Goal: Information Seeking & Learning: Find specific fact

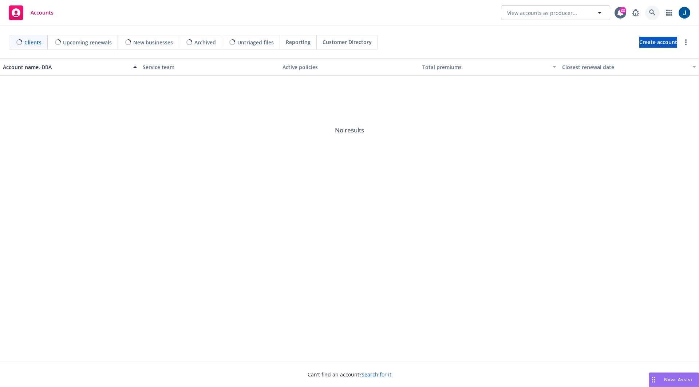
click at [657, 15] on link at bounding box center [652, 12] width 15 height 15
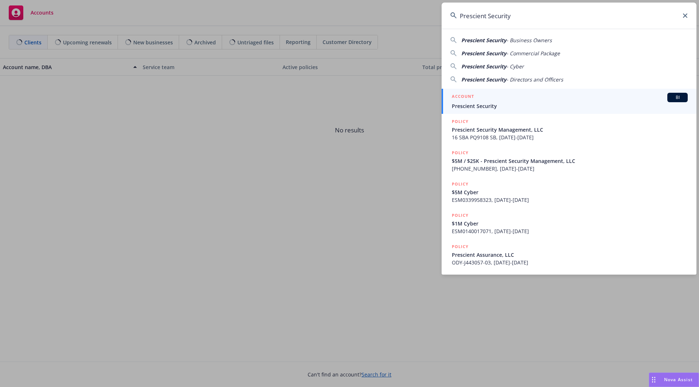
type input "Prescient Security"
click at [492, 99] on div "ACCOUNT BI" at bounding box center [570, 97] width 236 height 9
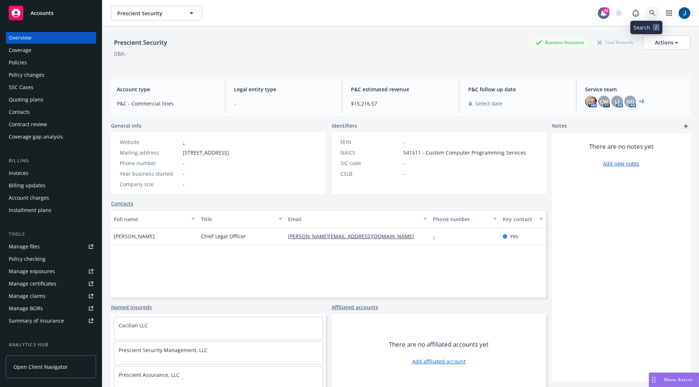
click at [649, 15] on icon at bounding box center [652, 13] width 7 height 7
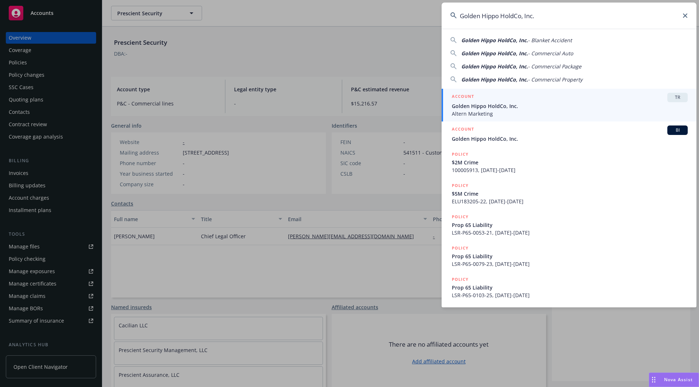
type input "Golden Hippo HoldCo, Inc."
click at [482, 102] on span "Golden Hippo HoldCo, Inc." at bounding box center [570, 106] width 236 height 8
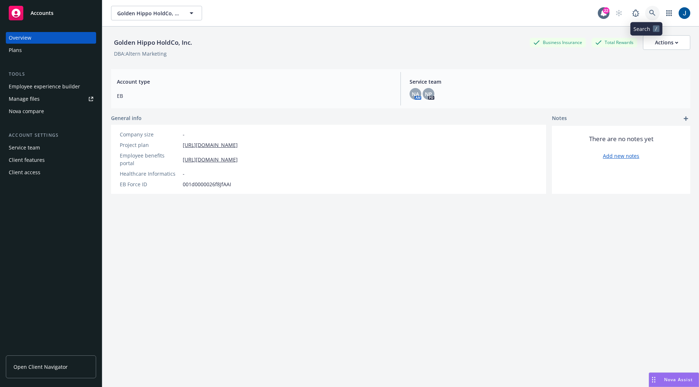
click at [649, 12] on icon at bounding box center [652, 13] width 6 height 6
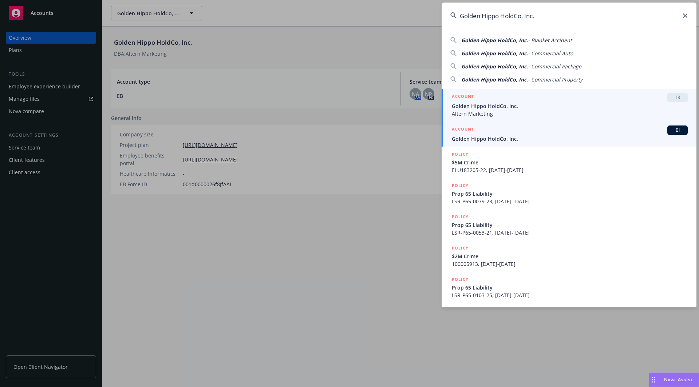
type input "Golden Hippo HoldCo, Inc."
click at [514, 133] on div "ACCOUNT BI" at bounding box center [570, 130] width 236 height 9
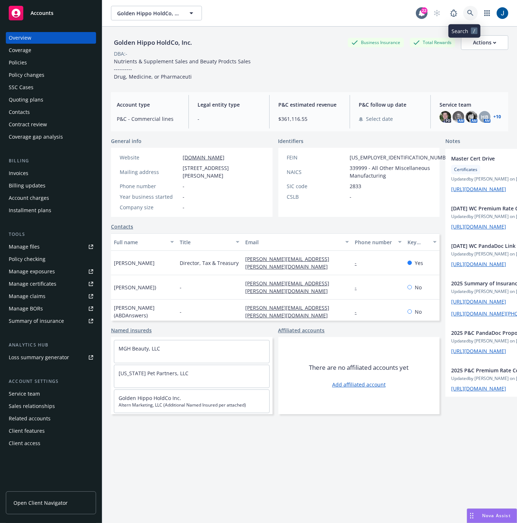
click at [469, 7] on link at bounding box center [470, 13] width 15 height 15
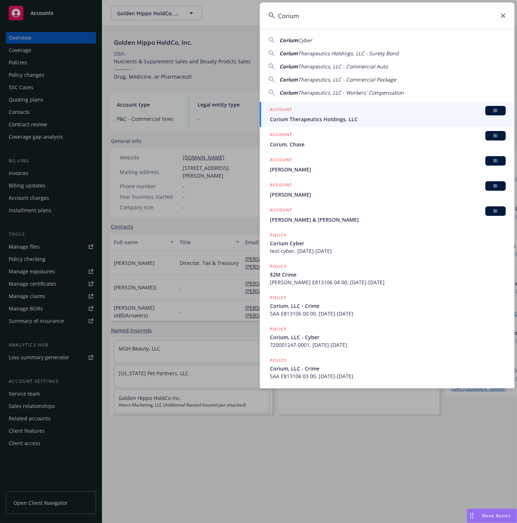
type input "Corium"
click at [307, 115] on span "Corium Therapeutics Holdings, LLC" at bounding box center [388, 119] width 236 height 8
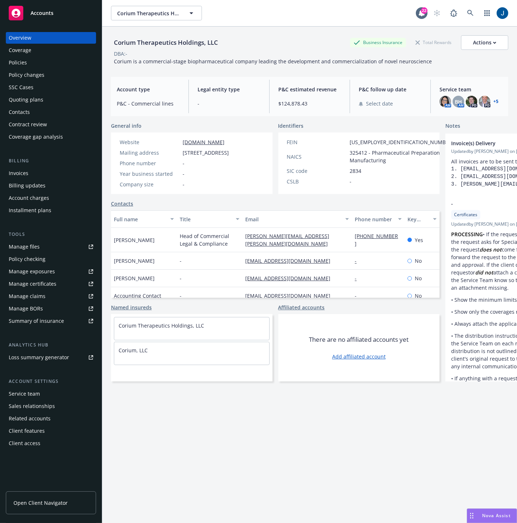
click at [43, 63] on div "Policies" at bounding box center [51, 63] width 84 height 12
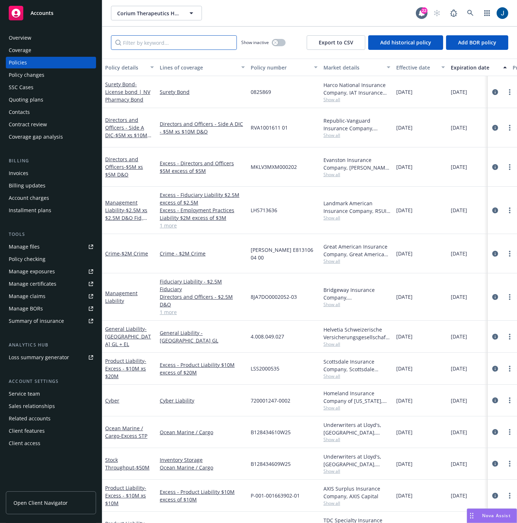
click at [174, 44] on input "Filter by keyword..." at bounding box center [174, 42] width 126 height 15
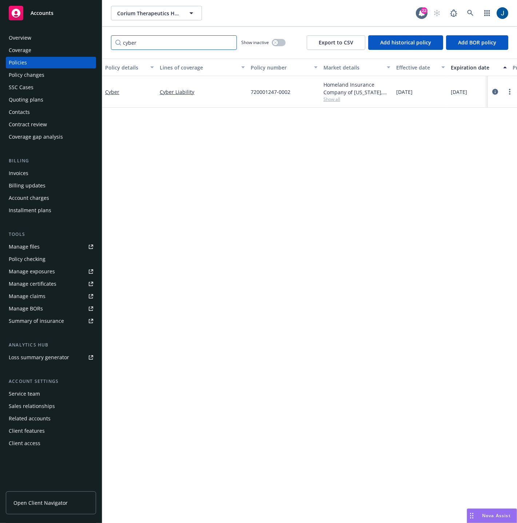
type input "cyber"
drag, startPoint x: 297, startPoint y: 91, endPoint x: 252, endPoint y: 91, distance: 45.1
click at [252, 91] on div "720001247-0002" at bounding box center [284, 92] width 73 height 32
click at [252, 91] on span "720001247-0002" at bounding box center [271, 92] width 40 height 8
drag, startPoint x: 250, startPoint y: 91, endPoint x: 290, endPoint y: 91, distance: 39.3
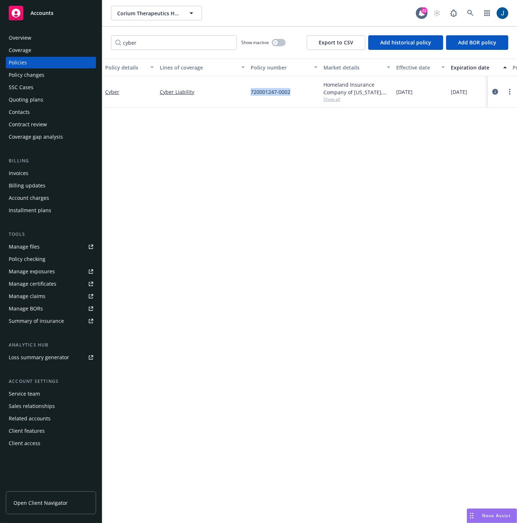
click at [290, 91] on div "720001247-0002" at bounding box center [284, 92] width 73 height 32
copy span "720001247-0002"
click at [469, 10] on icon at bounding box center [470, 13] width 6 height 6
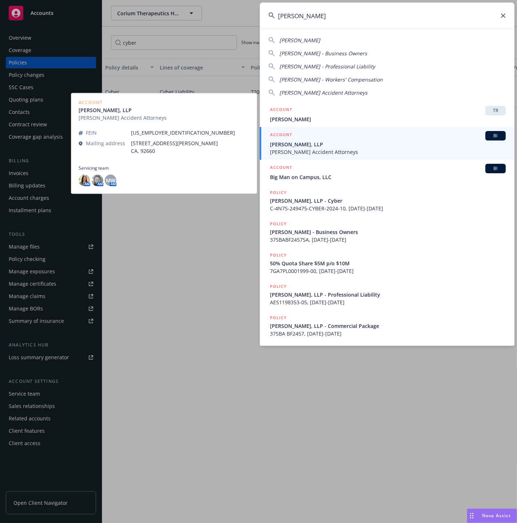
type input "sweet james"
click at [322, 146] on span "Sweet James, LLP" at bounding box center [388, 144] width 236 height 8
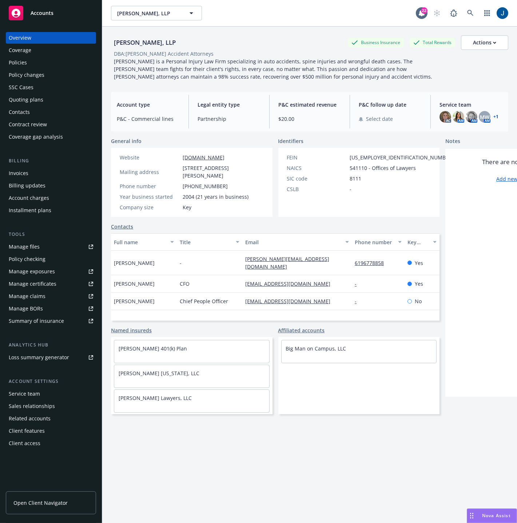
click at [35, 56] on div "Overview Coverage Policies Policy changes SSC Cases Quoting plans Contacts Cont…" at bounding box center [51, 87] width 90 height 111
click at [35, 63] on div "Policies" at bounding box center [51, 63] width 84 height 12
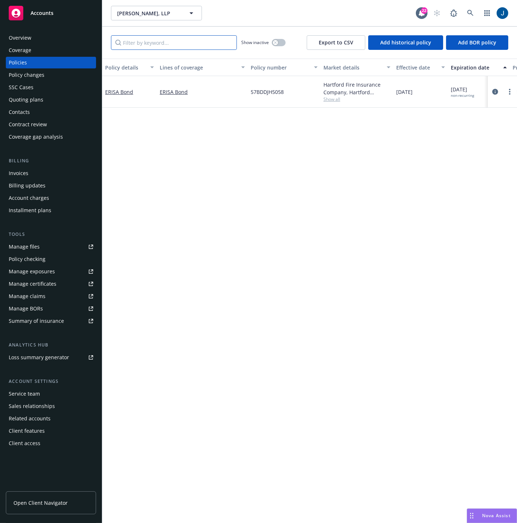
click at [192, 43] on input "Filter by keyword..." at bounding box center [174, 42] width 126 height 15
click at [473, 14] on icon at bounding box center [470, 13] width 7 height 7
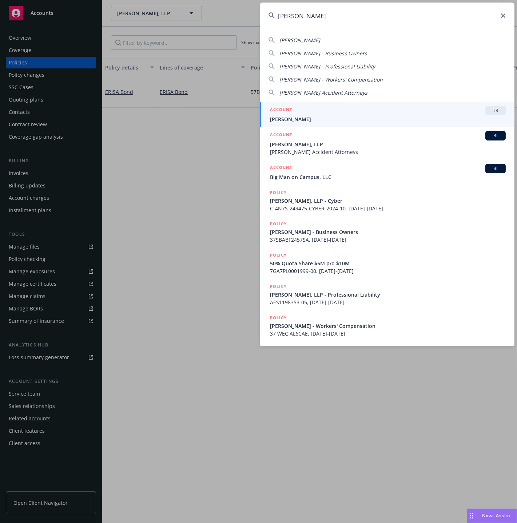
type input "sweet james"
click at [319, 112] on div "ACCOUNT TR" at bounding box center [388, 110] width 236 height 9
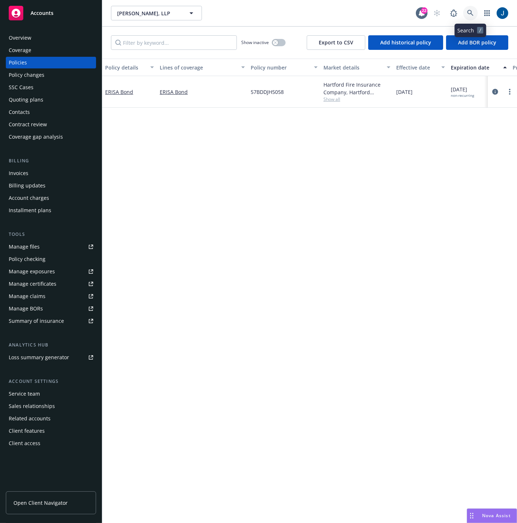
click at [474, 15] on link at bounding box center [470, 13] width 15 height 15
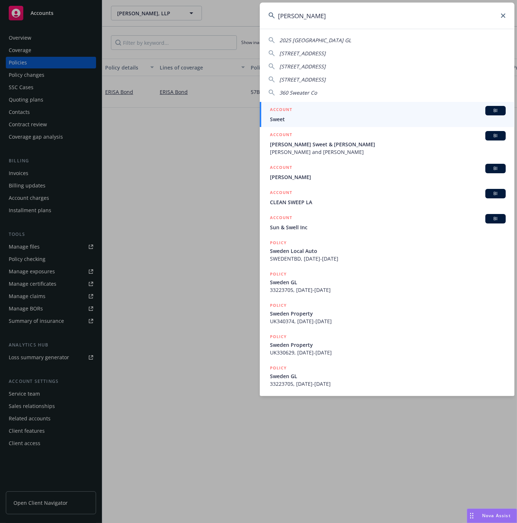
type input "sweet james"
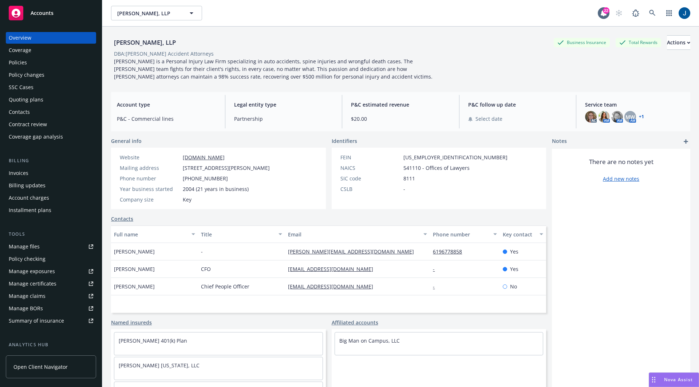
click at [19, 60] on div "Policies" at bounding box center [18, 63] width 18 height 12
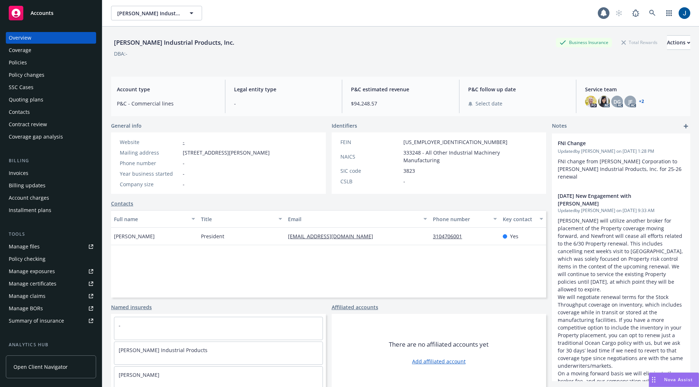
click at [19, 57] on div "Policies" at bounding box center [18, 63] width 18 height 12
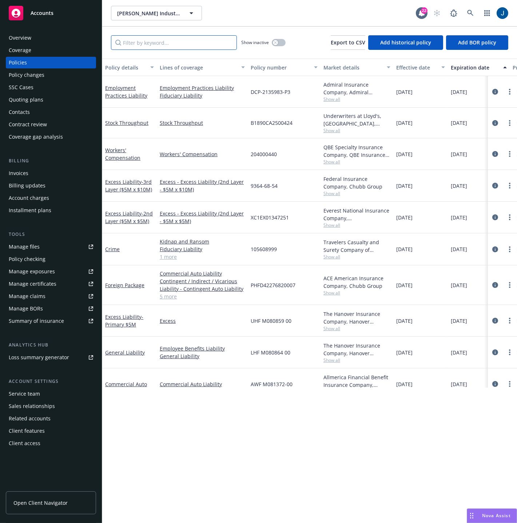
click at [171, 47] on input "Filter by keyword..." at bounding box center [174, 42] width 126 height 15
type input "cyber"
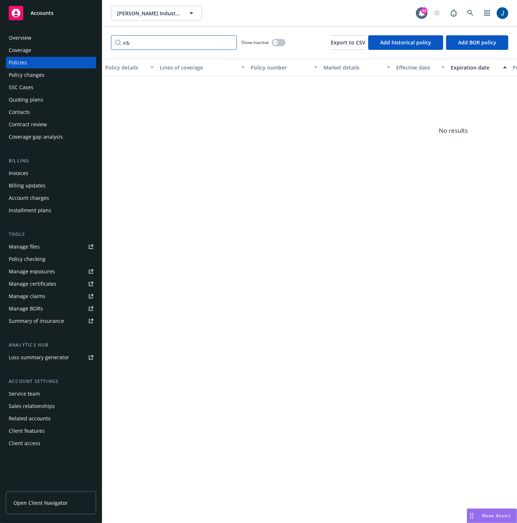
type input "e"
type input "cyber"
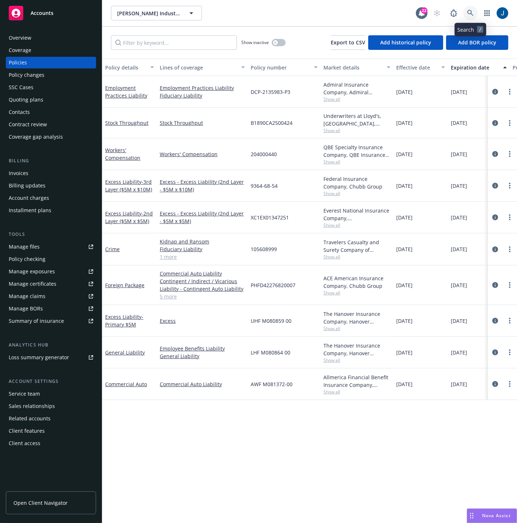
click at [472, 15] on icon at bounding box center [470, 13] width 7 height 7
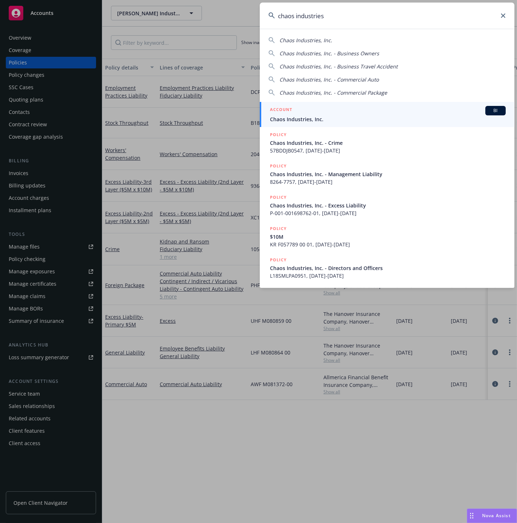
type input "chaos industries"
click at [332, 112] on div "ACCOUNT BI" at bounding box center [388, 110] width 236 height 9
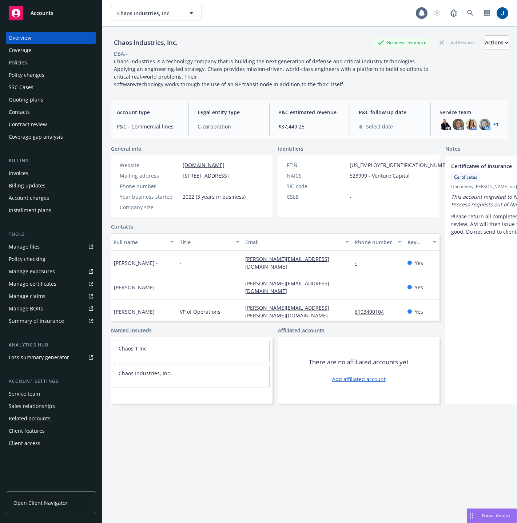
click at [36, 58] on div "Policies" at bounding box center [51, 63] width 84 height 12
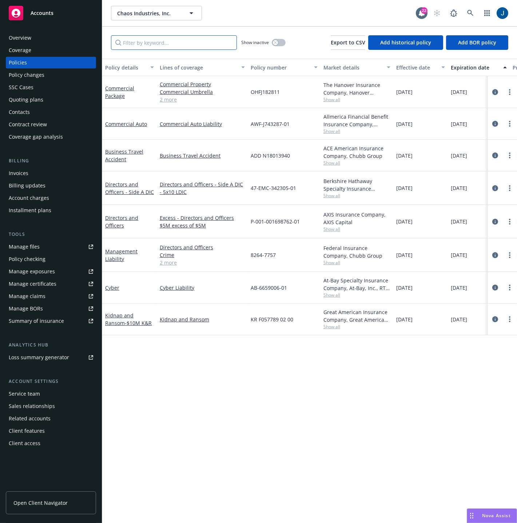
click at [160, 44] on input "Filter by keyword..." at bounding box center [174, 42] width 126 height 15
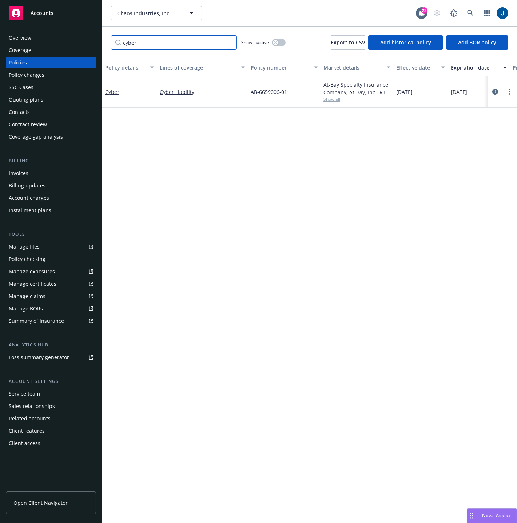
type input "cyber"
drag, startPoint x: 290, startPoint y: 91, endPoint x: 252, endPoint y: 90, distance: 38.6
click at [252, 90] on div "AB-6659006-01" at bounding box center [284, 92] width 73 height 32
copy span "AB-6659006-01"
click at [470, 7] on link at bounding box center [470, 13] width 15 height 15
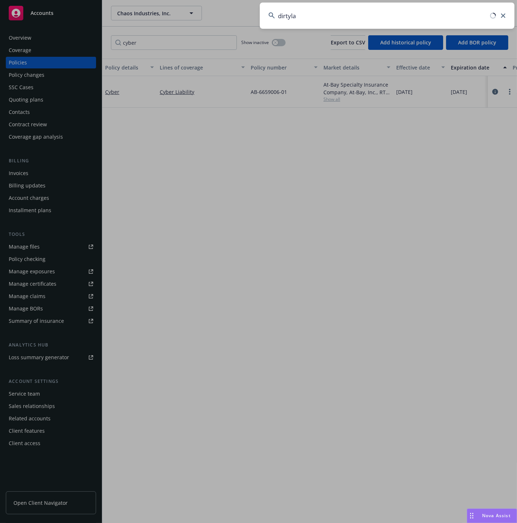
type input "dirtylab"
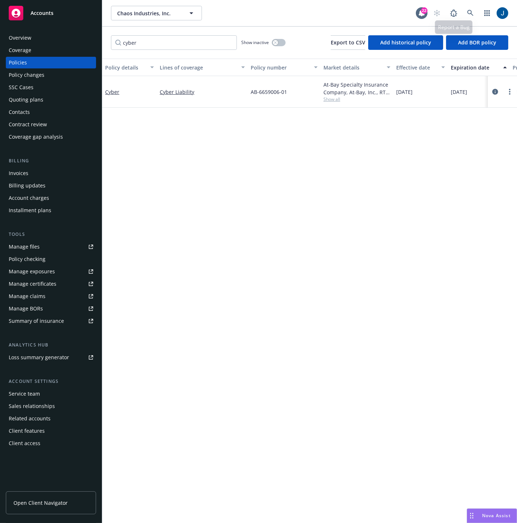
click at [462, 16] on div at bounding box center [469, 13] width 79 height 15
click at [465, 15] on link at bounding box center [470, 13] width 15 height 15
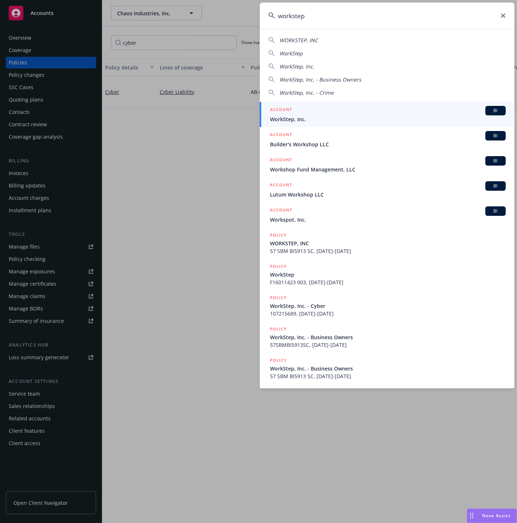
type input "workstep"
click at [306, 111] on div "ACCOUNT BI" at bounding box center [388, 110] width 236 height 9
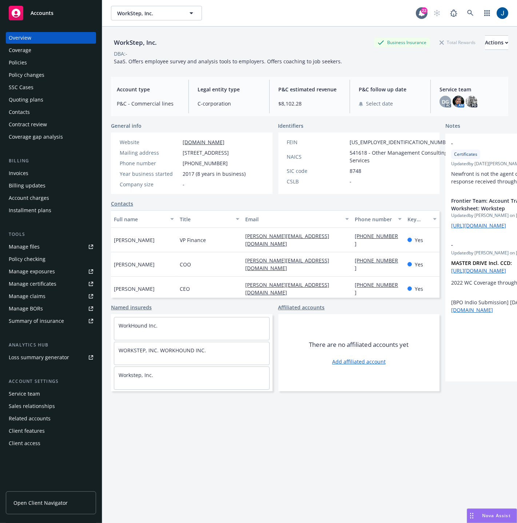
click at [35, 61] on div "Policies" at bounding box center [51, 63] width 84 height 12
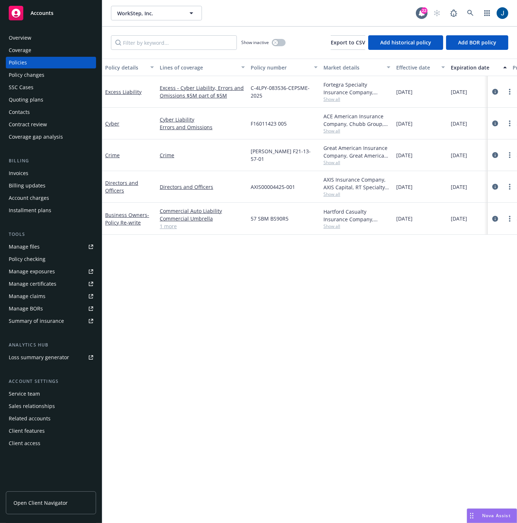
click at [290, 126] on div "F16011423 005" at bounding box center [284, 124] width 73 height 32
click at [470, 12] on icon at bounding box center [470, 13] width 7 height 7
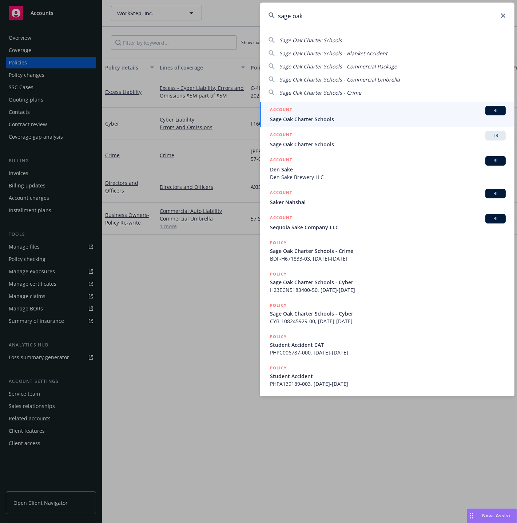
type input "sage oak"
click at [324, 116] on span "Sage Oak Charter Schools" at bounding box center [388, 119] width 236 height 8
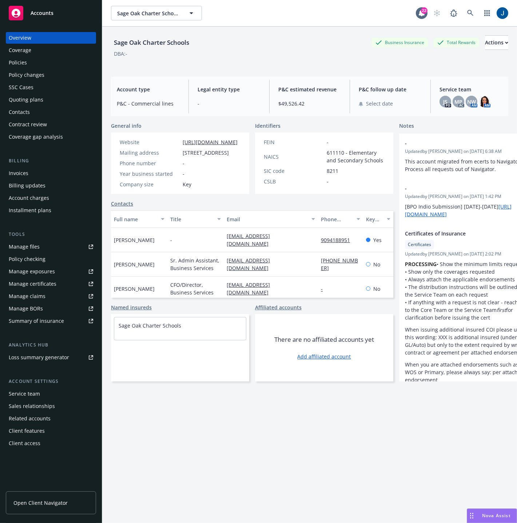
click at [33, 60] on div "Policies" at bounding box center [51, 63] width 84 height 12
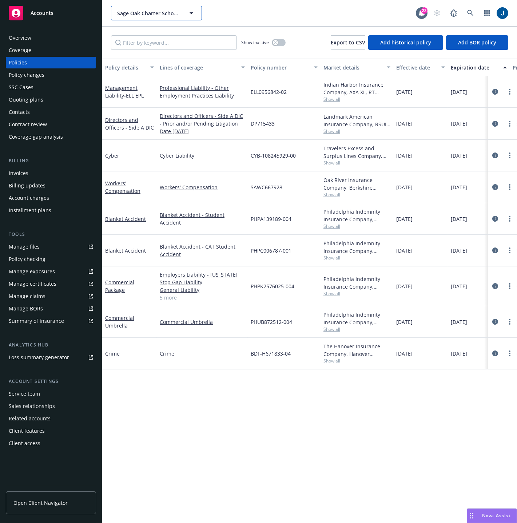
click at [155, 13] on span "Sage Oak Charter Schools" at bounding box center [148, 13] width 63 height 8
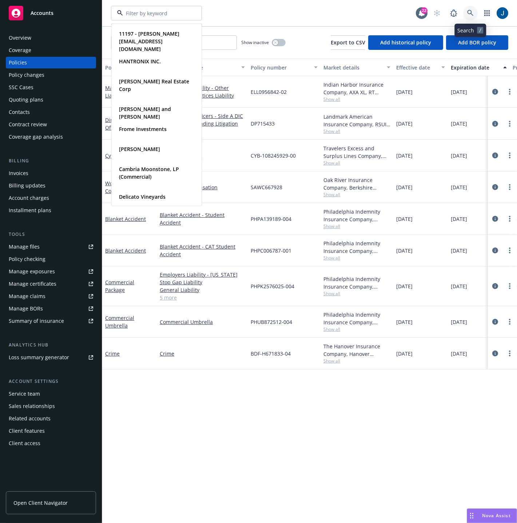
click at [472, 14] on icon at bounding box center [470, 13] width 6 height 6
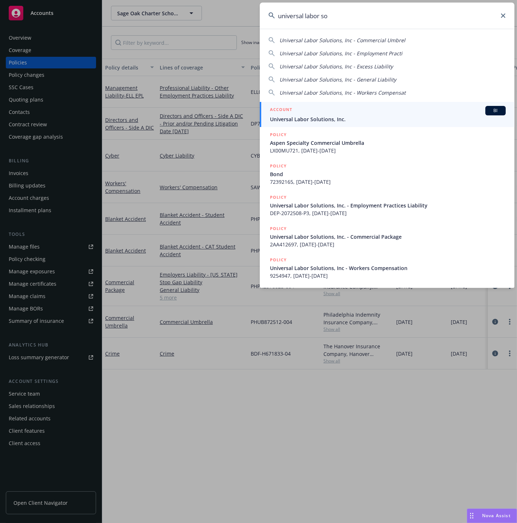
type input "universal labor so"
click at [404, 109] on div "ACCOUNT BI" at bounding box center [388, 110] width 236 height 9
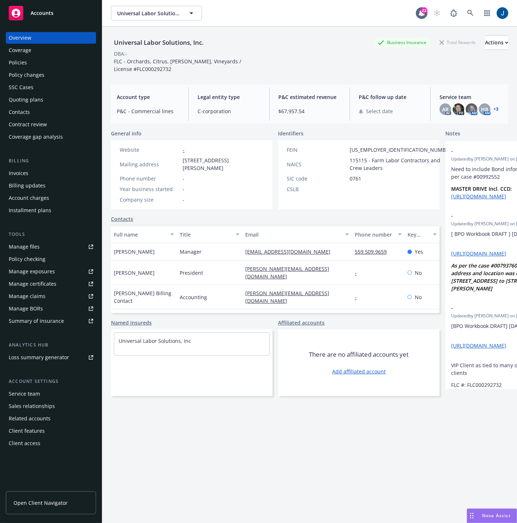
click at [19, 57] on div "Policies" at bounding box center [18, 63] width 18 height 12
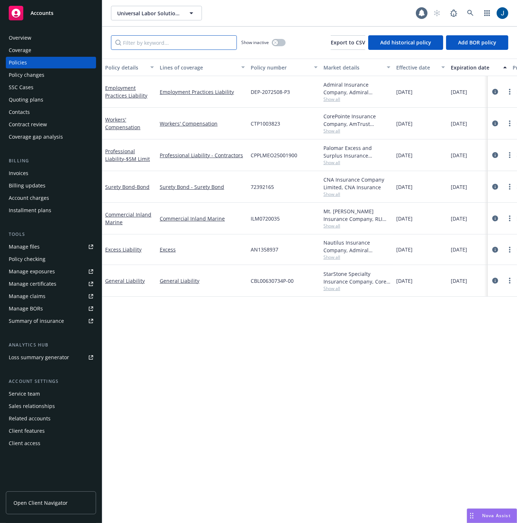
click at [172, 42] on input "Filter by keyword..." at bounding box center [174, 42] width 126 height 15
type input "cyber"
type input "workers compensation"
click at [284, 124] on div "CTP1003823" at bounding box center [284, 124] width 73 height 32
drag, startPoint x: 273, startPoint y: 123, endPoint x: 248, endPoint y: 122, distance: 24.1
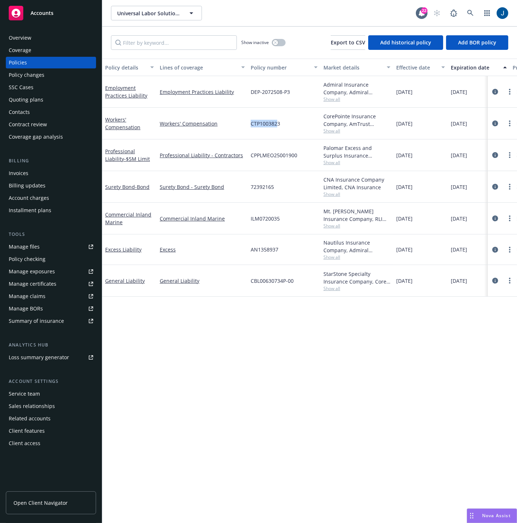
click at [248, 122] on div "CTP1003823" at bounding box center [284, 124] width 73 height 32
drag, startPoint x: 272, startPoint y: 125, endPoint x: 261, endPoint y: 125, distance: 10.9
click at [271, 125] on span "CTP1003823" at bounding box center [265, 124] width 29 height 8
drag, startPoint x: 251, startPoint y: 123, endPoint x: 279, endPoint y: 122, distance: 28.4
click at [279, 122] on span "CTP1003823" at bounding box center [265, 124] width 29 height 8
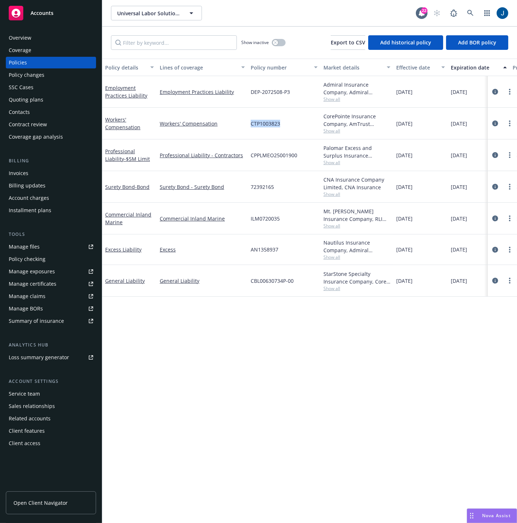
copy span "CTP1003823"
click at [469, 10] on icon at bounding box center [470, 13] width 6 height 6
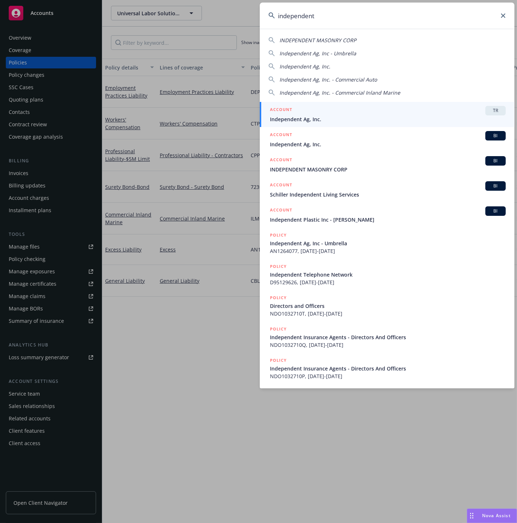
type input "independent"
click at [319, 113] on div "ACCOUNT TR" at bounding box center [388, 110] width 236 height 9
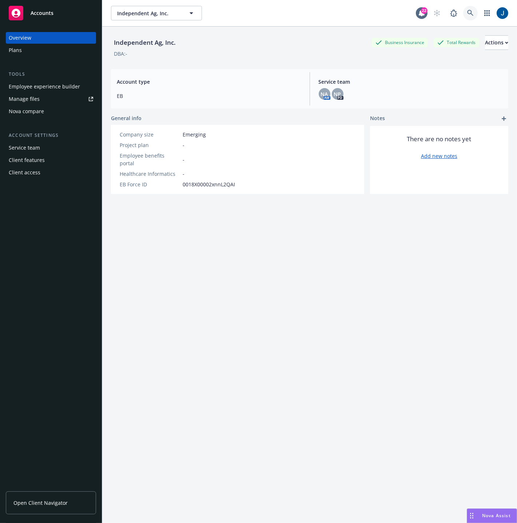
click at [467, 14] on icon at bounding box center [470, 13] width 6 height 6
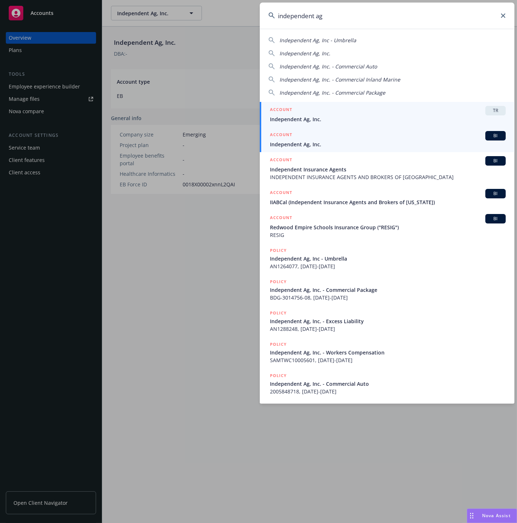
type input "independent ag"
click at [350, 144] on span "Independent Ag, Inc." at bounding box center [388, 144] width 236 height 8
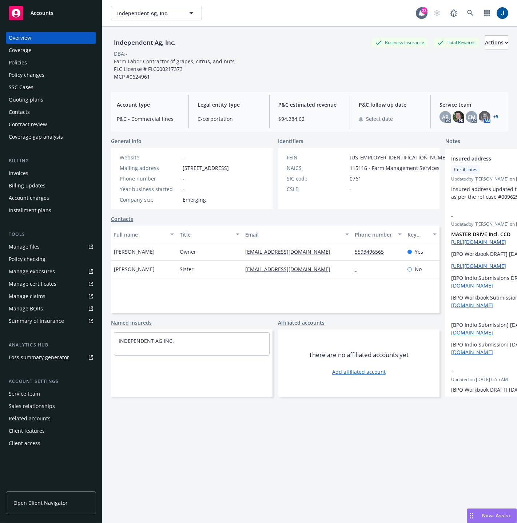
click at [47, 65] on div "Policies" at bounding box center [51, 63] width 84 height 12
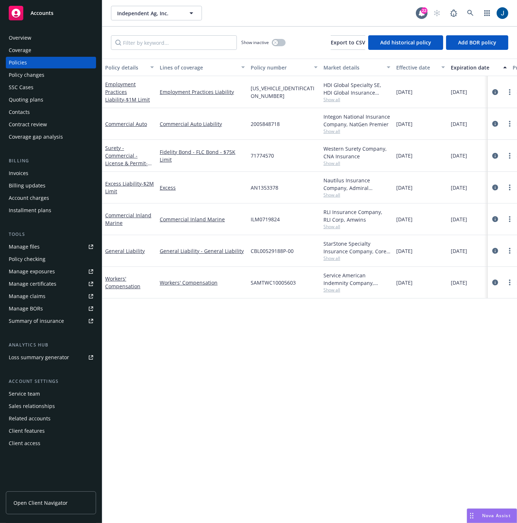
click at [297, 289] on div "SAMTWC10005603" at bounding box center [284, 283] width 73 height 32
click at [296, 280] on div "SAMTWC10005603" at bounding box center [284, 283] width 73 height 32
copy span "SAMTWC10005603"
click at [155, 12] on span "Independent Ag, Inc." at bounding box center [148, 13] width 63 height 8
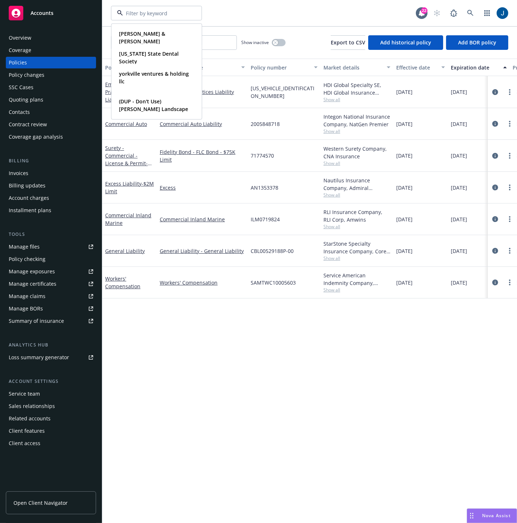
click at [64, 40] on div "Overview" at bounding box center [51, 38] width 84 height 12
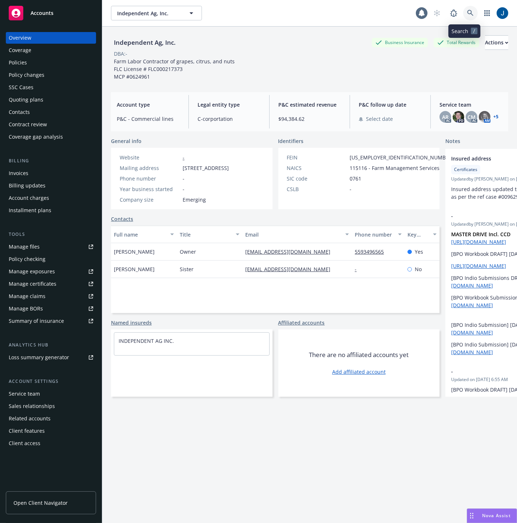
click at [463, 14] on link at bounding box center [470, 13] width 15 height 15
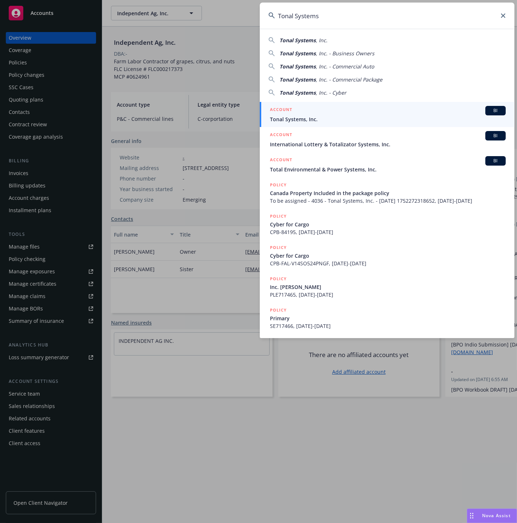
type input "Tonal Systems"
click at [326, 114] on div "ACCOUNT BI" at bounding box center [388, 110] width 236 height 9
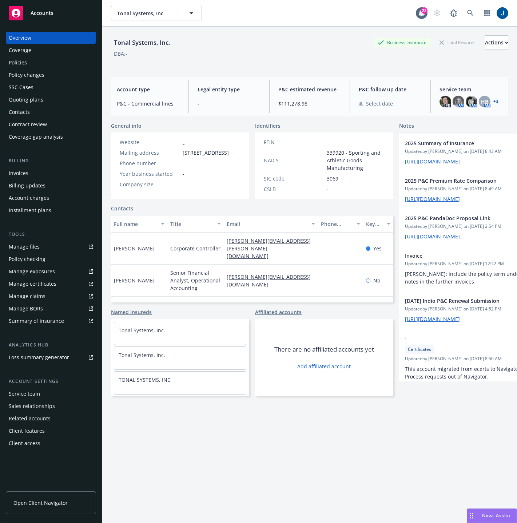
click at [20, 59] on div "Policies" at bounding box center [18, 63] width 18 height 12
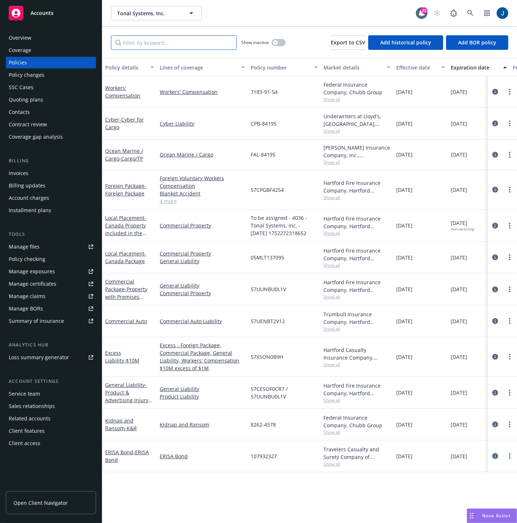
click at [137, 43] on input "Filter by keyword..." at bounding box center [174, 42] width 126 height 15
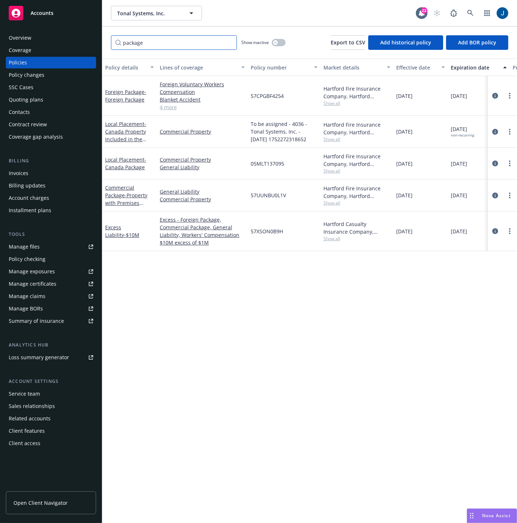
type input "package"
click at [159, 12] on span "Tonal Systems, Inc." at bounding box center [148, 13] width 63 height 8
type input "ryvid"
click at [143, 28] on div "Ryvid, Inc." at bounding box center [130, 33] width 29 height 11
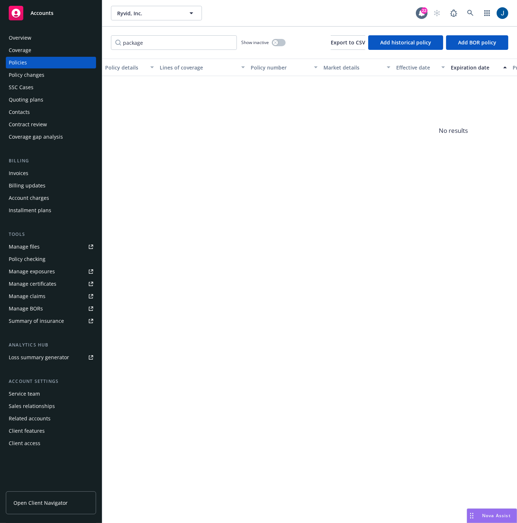
click at [27, 43] on div "Overview" at bounding box center [20, 38] width 23 height 12
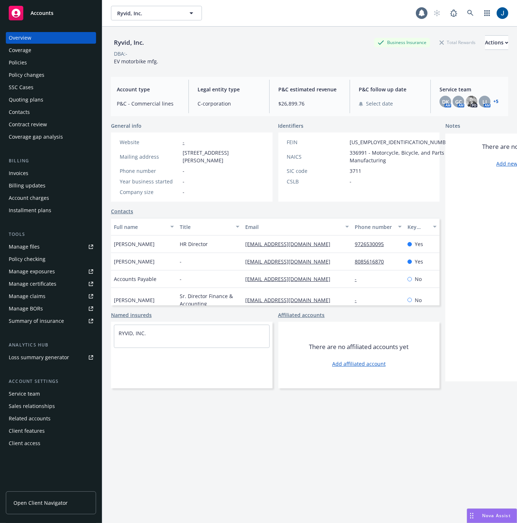
click at [30, 63] on div "Policies" at bounding box center [51, 63] width 84 height 12
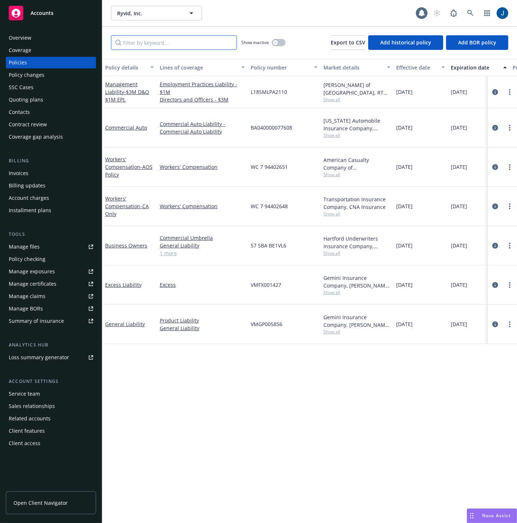
click at [181, 44] on input "Filter by keyword..." at bounding box center [174, 42] width 126 height 15
click at [289, 155] on div "WC 7 94402651" at bounding box center [284, 166] width 73 height 39
drag, startPoint x: 290, startPoint y: 155, endPoint x: 251, endPoint y: 158, distance: 39.4
click at [251, 158] on div "WC 7 94402651" at bounding box center [284, 166] width 73 height 39
drag, startPoint x: 297, startPoint y: 184, endPoint x: 294, endPoint y: 187, distance: 4.7
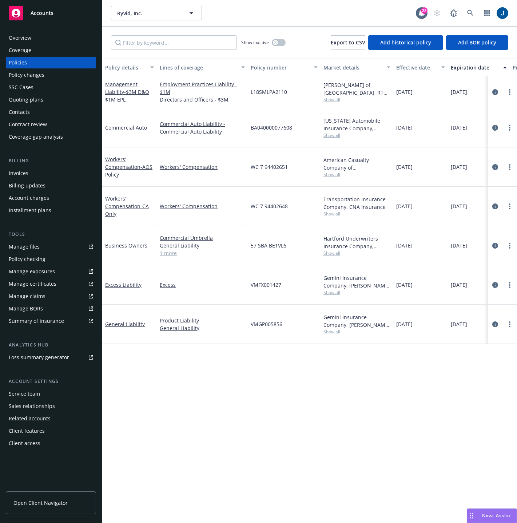
click at [297, 187] on div "WC 7 94402648" at bounding box center [284, 206] width 73 height 39
drag, startPoint x: 294, startPoint y: 190, endPoint x: 248, endPoint y: 188, distance: 45.5
click at [248, 188] on div "WC 7 94402648" at bounding box center [284, 206] width 73 height 39
copy span "WC 7 94402648"
click at [287, 305] on div "VMGP005856" at bounding box center [284, 324] width 73 height 39
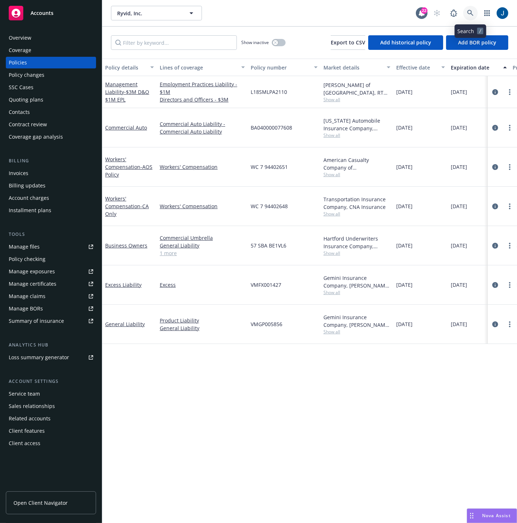
click at [469, 15] on icon at bounding box center [470, 13] width 7 height 7
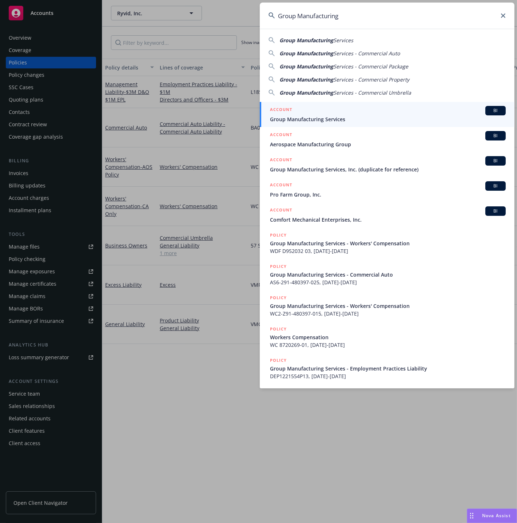
type input "Group Manufacturing"
click at [323, 111] on div "ACCOUNT BI" at bounding box center [388, 110] width 236 height 9
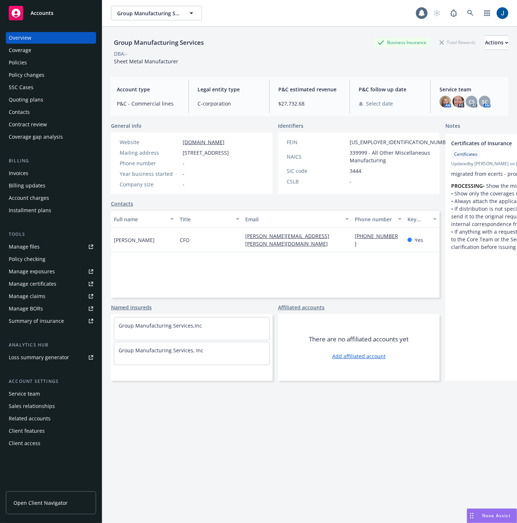
click at [33, 60] on div "Policies" at bounding box center [51, 63] width 84 height 12
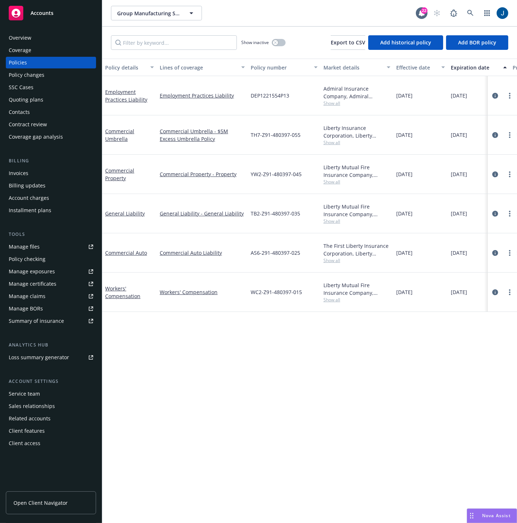
click at [186, 321] on div "Policy details Lines of coverage Policy number Market details Effective date Ex…" at bounding box center [309, 291] width 415 height 465
click at [236, 359] on div "Policy details Lines of coverage Policy number Market details Effective date Ex…" at bounding box center [309, 291] width 415 height 465
click at [181, 9] on button "Group Manufacturing Services" at bounding box center [156, 13] width 91 height 15
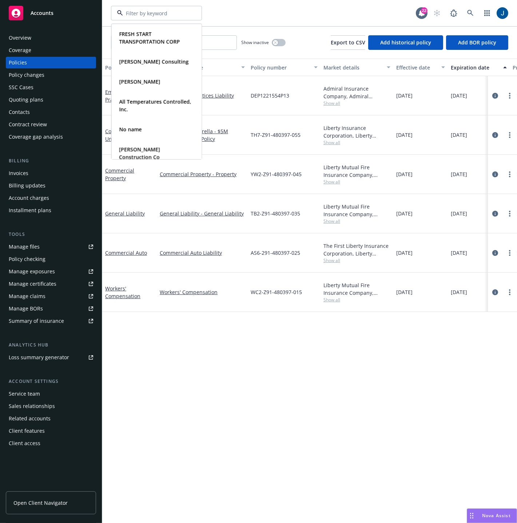
paste input "Tamarack Land Development"
type input "Tamarack Land Development"
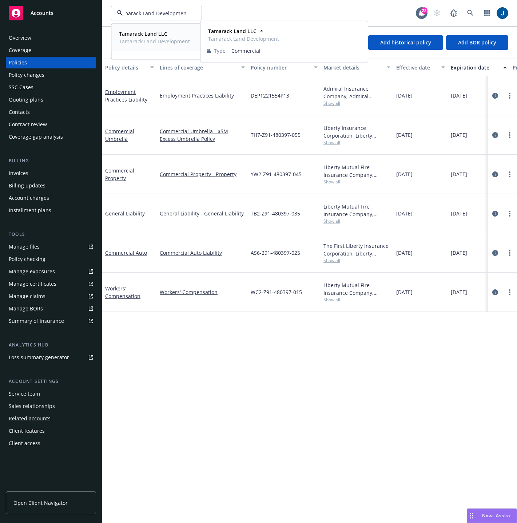
click at [140, 36] on strong "Tamarack Land LLC" at bounding box center [143, 33] width 48 height 7
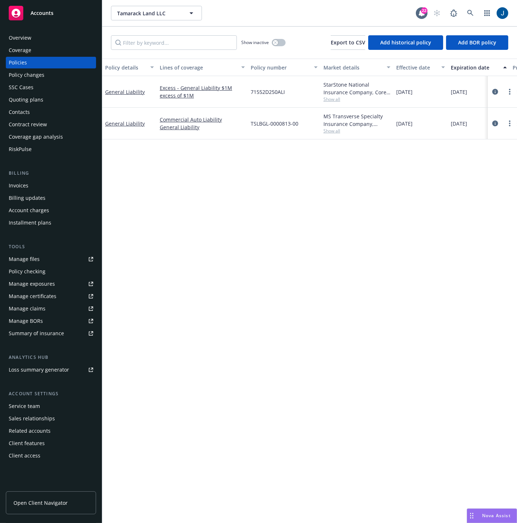
click at [236, 204] on div "Policy details Lines of coverage Policy number Market details Effective date Ex…" at bounding box center [309, 291] width 415 height 465
click at [156, 14] on span "Tamarack Land LLC" at bounding box center [148, 13] width 63 height 8
paste input "[GEOGRAPHIC_DATA]"
type input "[GEOGRAPHIC_DATA]"
click at [162, 37] on span "[GEOGRAPHIC_DATA]" at bounding box center [145, 34] width 52 height 8
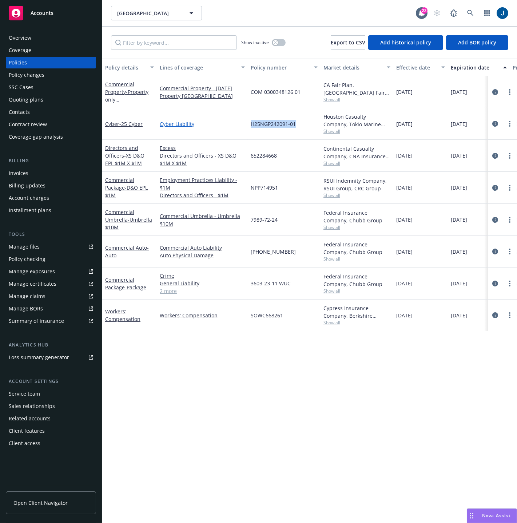
drag, startPoint x: 301, startPoint y: 122, endPoint x: 241, endPoint y: 122, distance: 59.7
click at [241, 122] on div "Cyber - 25 Cyber Cyber Liability H25NGP242091-01 Houston Casualty Company, Toki…" at bounding box center [453, 124] width 702 height 32
copy div "H25NGP242091-01"
click at [168, 12] on span "[GEOGRAPHIC_DATA]" at bounding box center [148, 13] width 63 height 8
paste input "Prime Medicine"
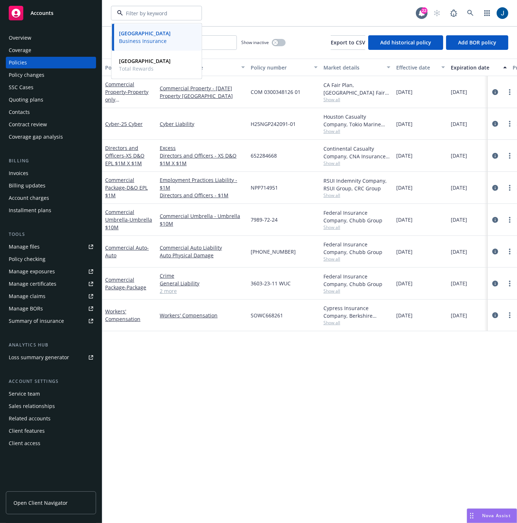
type input "Prime Medicine"
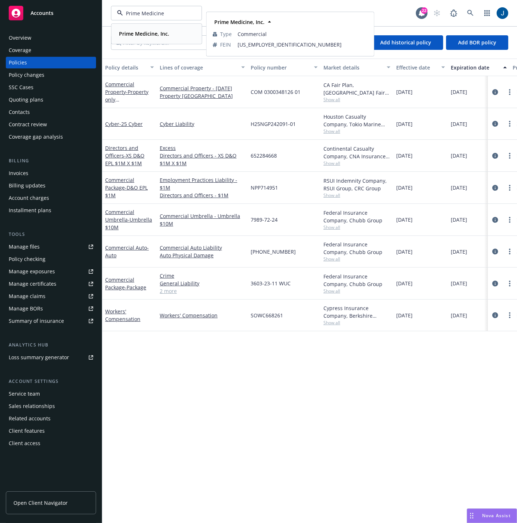
click at [164, 30] on strong "Prime Medicine, Inc." at bounding box center [144, 33] width 50 height 7
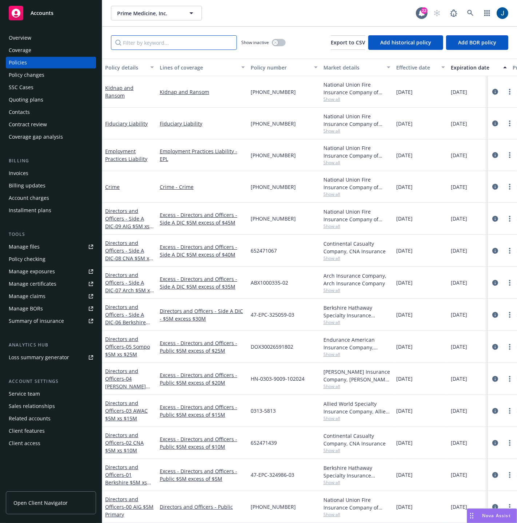
click at [164, 40] on input "Filter by keyword..." at bounding box center [174, 42] width 126 height 15
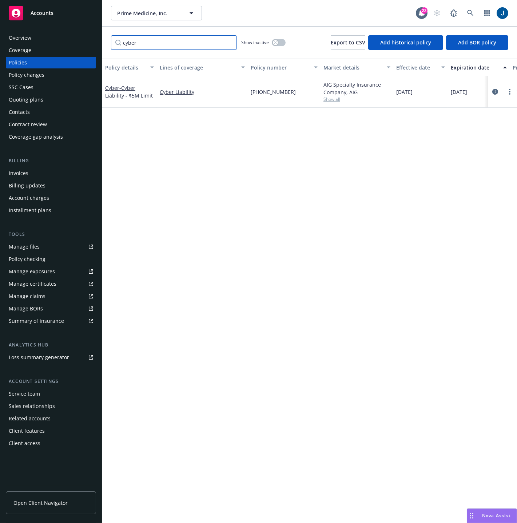
type input "cyber"
drag, startPoint x: 285, startPoint y: 94, endPoint x: 250, endPoint y: 93, distance: 34.9
click at [250, 93] on div "[PHONE_NUMBER]" at bounding box center [284, 92] width 73 height 32
copy span "[PHONE_NUMBER]"
click at [156, 9] on span "Prime Medicine, Inc." at bounding box center [148, 13] width 63 height 8
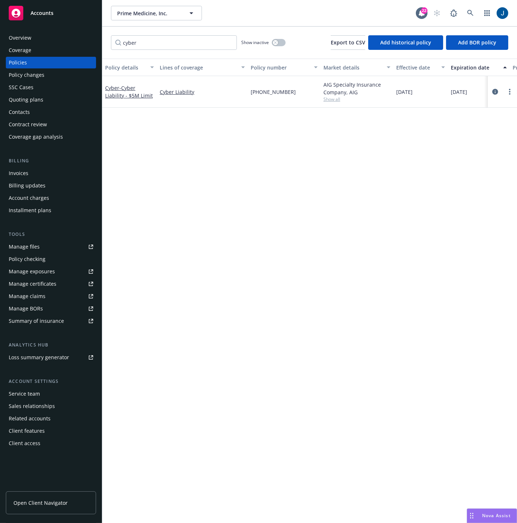
click at [0, 0] on input at bounding box center [0, 0] width 0 height 0
paste input "Boyrie Enterprises Inc."
type input "Boyrie Enterprises Inc."
click at [157, 34] on strong "Boyrie Enterprises Inc." at bounding box center [147, 33] width 56 height 7
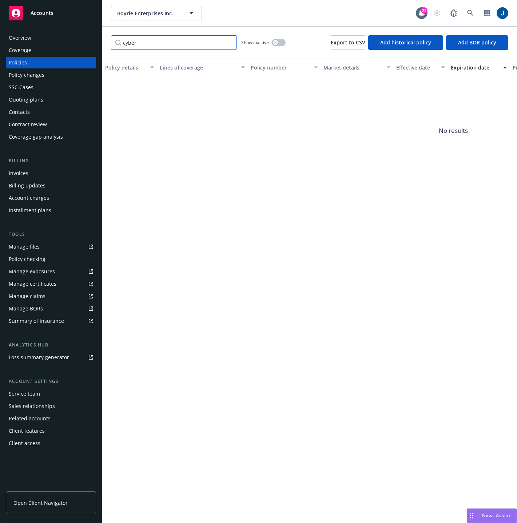
click at [185, 44] on input "cyber" at bounding box center [174, 42] width 126 height 15
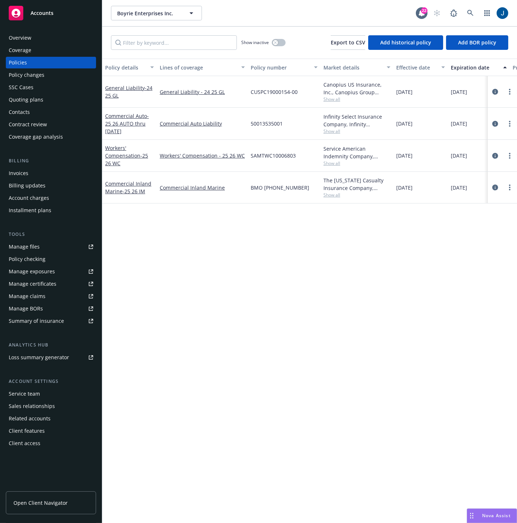
click at [299, 158] on div "SAMTWC10006803" at bounding box center [284, 156] width 73 height 32
drag, startPoint x: 298, startPoint y: 155, endPoint x: 248, endPoint y: 157, distance: 49.5
click at [248, 157] on div "SAMTWC10006803" at bounding box center [284, 156] width 73 height 32
copy span "SAMTWC10006803"
click at [168, 12] on span "Boyrie Enterprises Inc." at bounding box center [148, 13] width 63 height 8
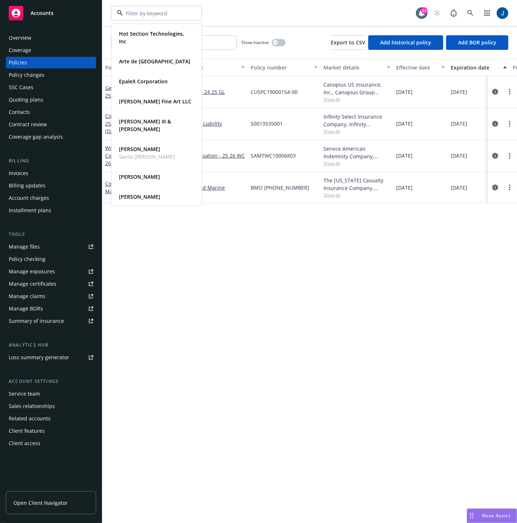
paste input "Goodwill of the [GEOGRAPHIC_DATA]"
type input "Goodwill of the [GEOGRAPHIC_DATA]"
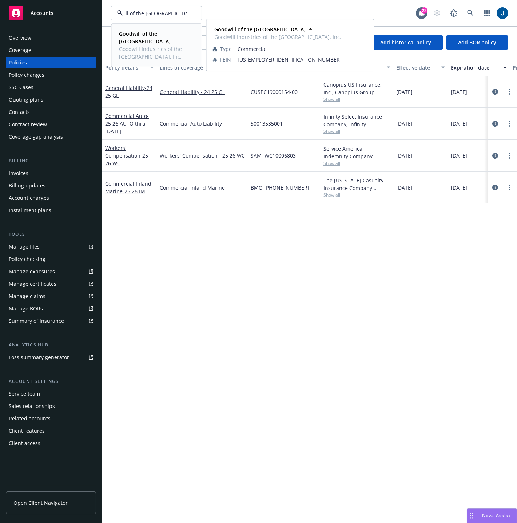
click at [150, 40] on span "Goodwill of the [GEOGRAPHIC_DATA]" at bounding box center [155, 37] width 73 height 15
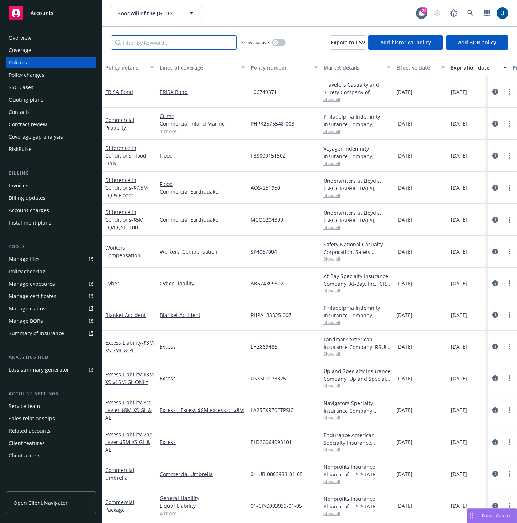
click at [154, 49] on input "Filter by keyword..." at bounding box center [174, 42] width 126 height 15
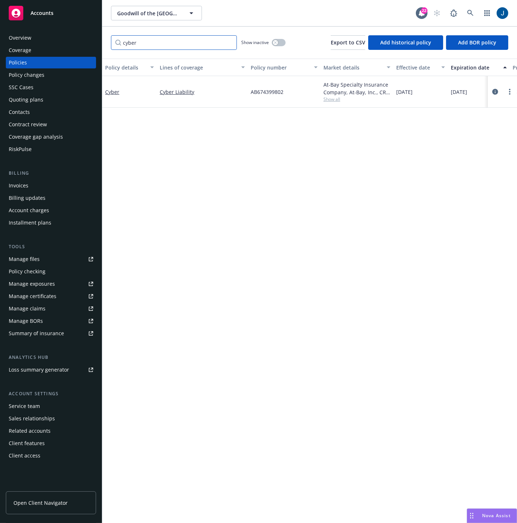
type input "cyber"
click at [283, 91] on div "AB674399802" at bounding box center [284, 92] width 73 height 32
drag, startPoint x: 285, startPoint y: 91, endPoint x: 251, endPoint y: 93, distance: 34.2
click at [251, 93] on div "AB674399802" at bounding box center [284, 92] width 73 height 32
copy span "AB674399802"
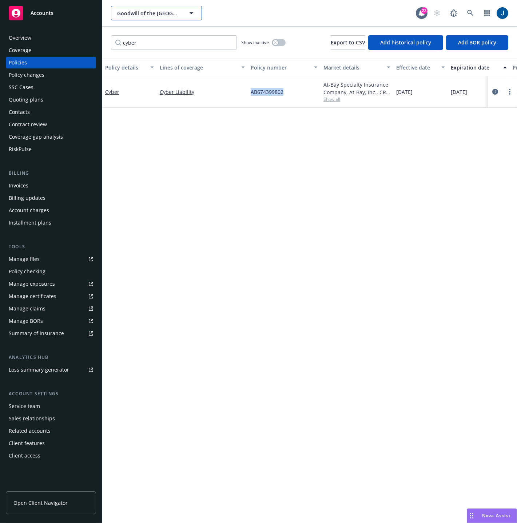
click at [172, 14] on span "Goodwill of the [GEOGRAPHIC_DATA]" at bounding box center [148, 13] width 63 height 8
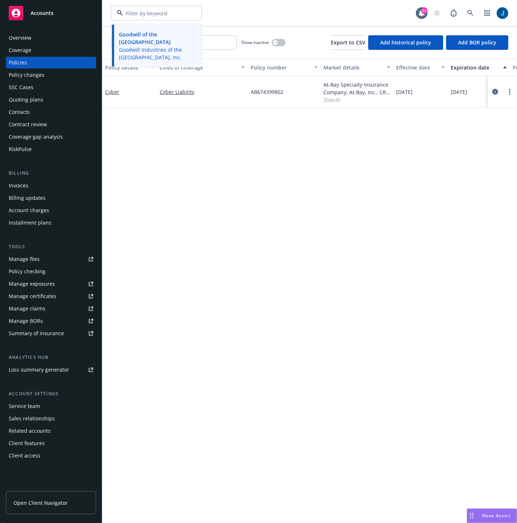
paste input "DirtyLabs"
type input "DirtyLabs"
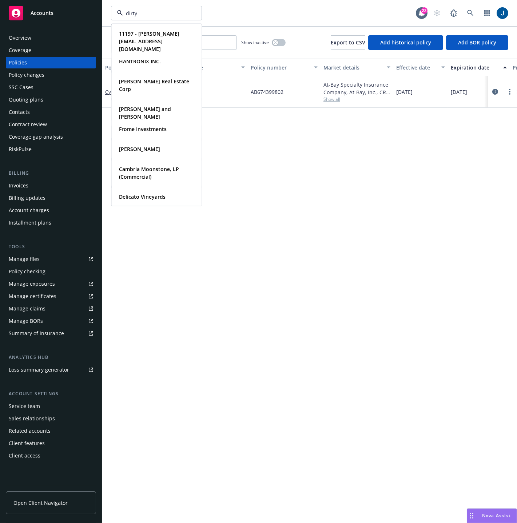
type input "dirty"
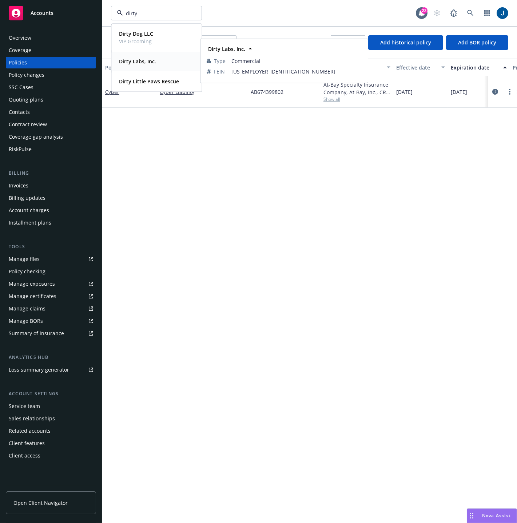
click at [152, 65] on span "Dirty Labs, Inc." at bounding box center [137, 61] width 37 height 8
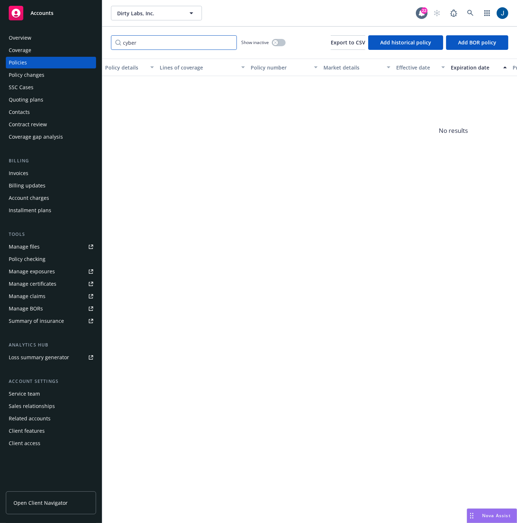
click at [141, 48] on input "cyber" at bounding box center [174, 42] width 126 height 15
click at [246, 295] on div "Policy details Lines of coverage Policy number Market details Effective date Ex…" at bounding box center [309, 291] width 415 height 464
click at [20, 29] on div "Overview Coverage Policies Policy changes SSC Cases Quoting plans Contacts Cont…" at bounding box center [51, 273] width 102 height 500
click at [22, 36] on div "Overview" at bounding box center [20, 38] width 23 height 12
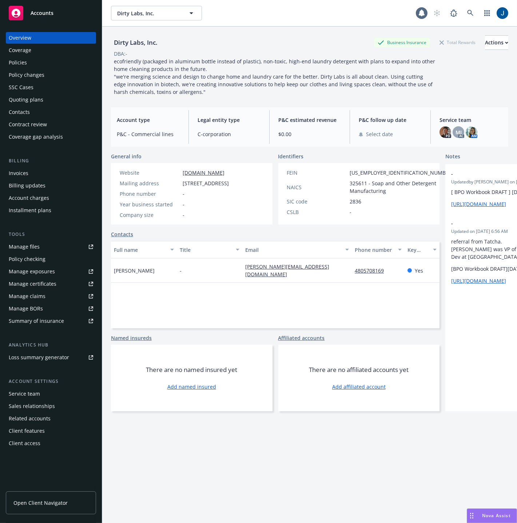
click at [29, 64] on div "Policies" at bounding box center [51, 63] width 84 height 12
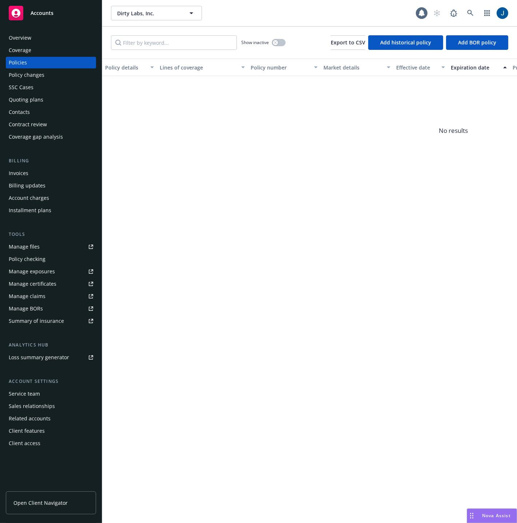
click at [266, 142] on span "No results" at bounding box center [453, 130] width 702 height 109
